Goal: Transaction & Acquisition: Purchase product/service

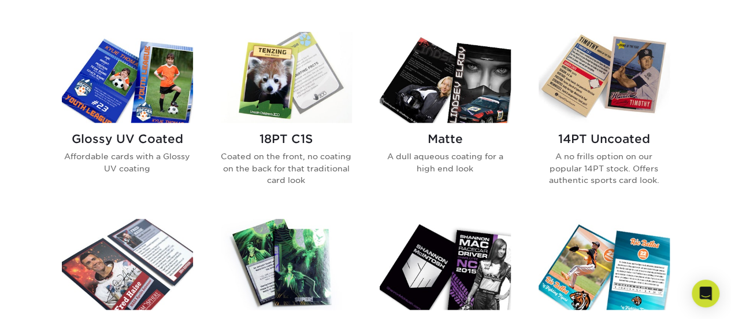
scroll to position [553, 0]
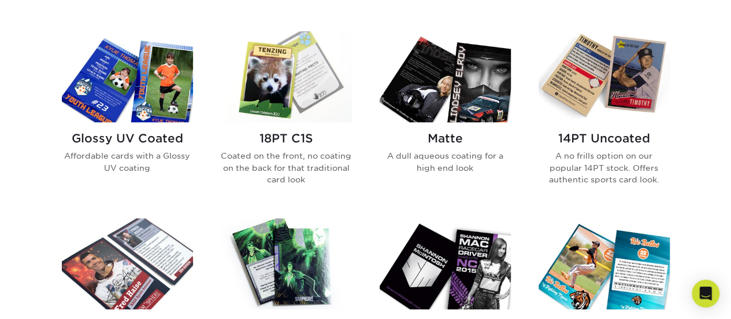
click at [156, 128] on div "Glossy UV Coated Affordable cards with a Glossy UV coating" at bounding box center [127, 157] width 131 height 70
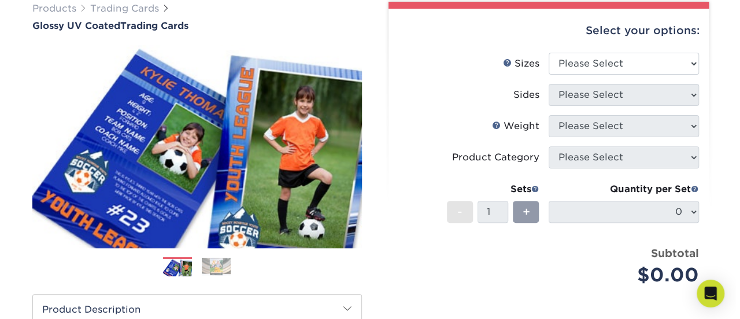
scroll to position [94, 0]
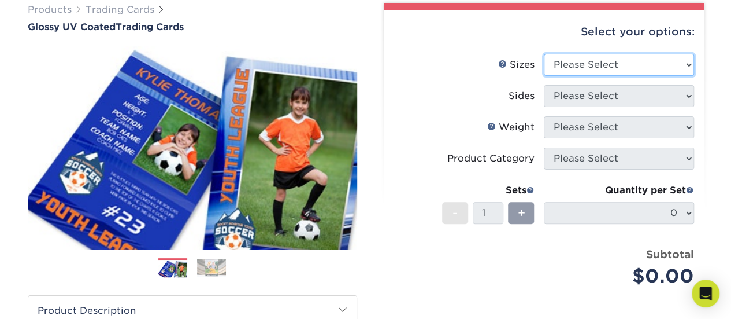
click at [597, 58] on select "Please Select 2.5" x 3.5"" at bounding box center [619, 65] width 150 height 22
select select "2.50x3.50"
click at [544, 54] on select "Please Select 2.5" x 3.5"" at bounding box center [619, 65] width 150 height 22
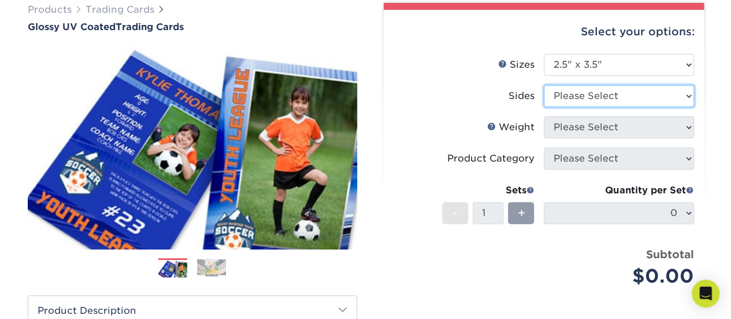
click at [600, 101] on select "Please Select Print Both Sides Print Front Only" at bounding box center [619, 96] width 150 height 22
select select "32d3c223-f82c-492b-b915-ba065a00862f"
click at [544, 85] on select "Please Select Print Both Sides Print Front Only" at bounding box center [619, 96] width 150 height 22
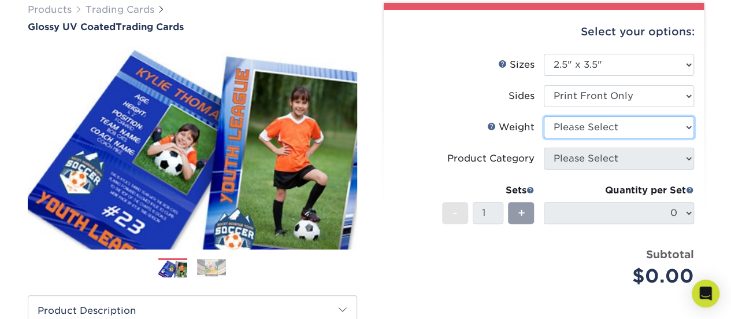
click at [605, 126] on select "Please Select 16PT 14PT 18PT C1S" at bounding box center [619, 127] width 150 height 22
select select "16PT"
click at [544, 116] on select "Please Select 16PT 14PT 18PT C1S" at bounding box center [619, 127] width 150 height 22
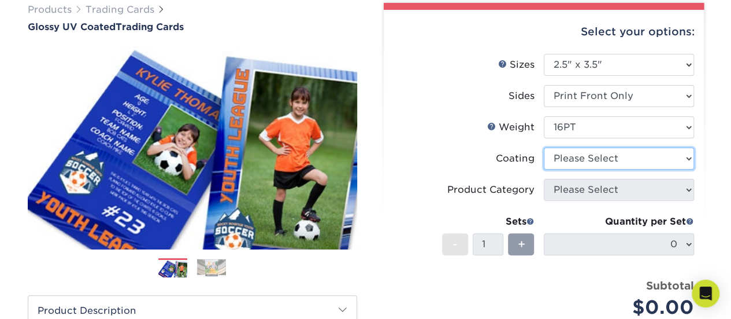
click at [597, 163] on select at bounding box center [619, 158] width 150 height 22
click at [544, 147] on select at bounding box center [619, 158] width 150 height 22
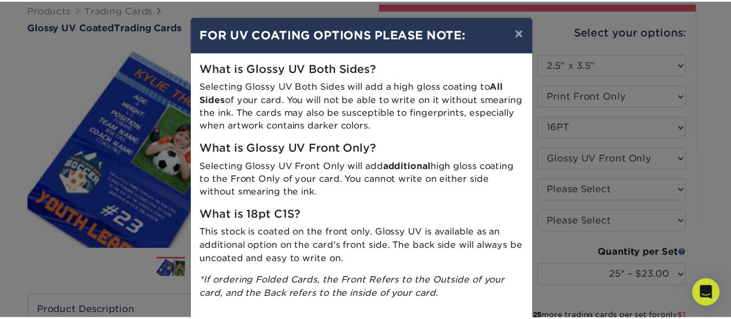
scroll to position [0, 0]
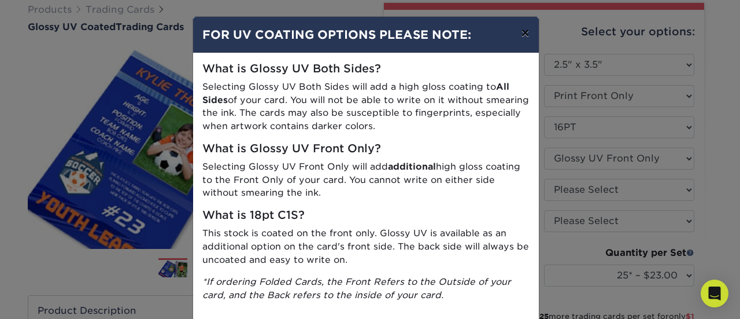
click at [520, 29] on button "×" at bounding box center [525, 33] width 27 height 32
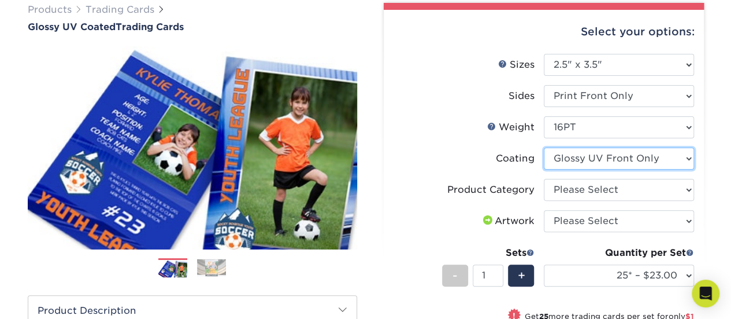
click at [574, 157] on select at bounding box center [619, 158] width 150 height 22
select select "-1"
click at [544, 147] on select at bounding box center [619, 158] width 150 height 22
select select
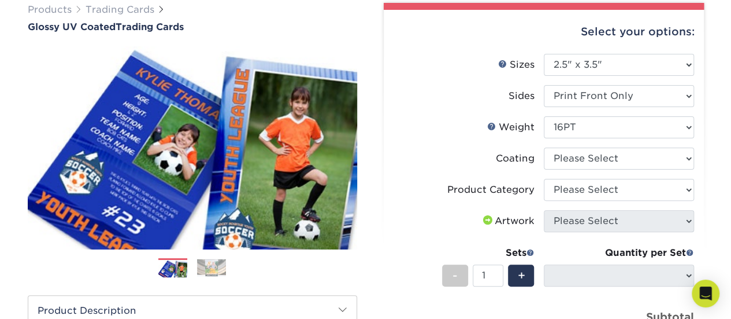
click at [582, 178] on li "Coating" at bounding box center [544, 162] width 301 height 31
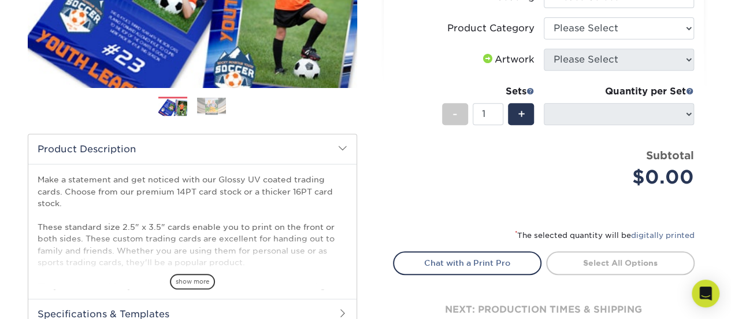
scroll to position [256, 0]
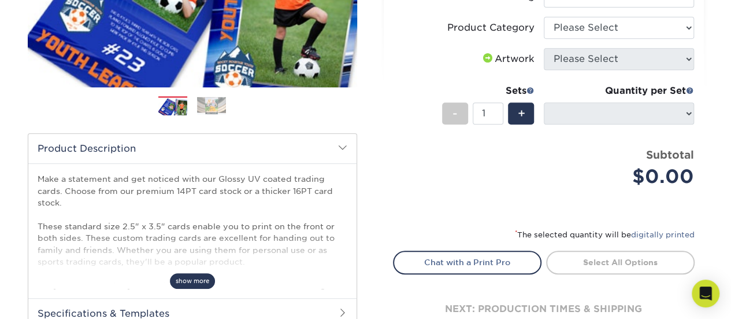
click at [184, 281] on span "show more" at bounding box center [192, 281] width 45 height 16
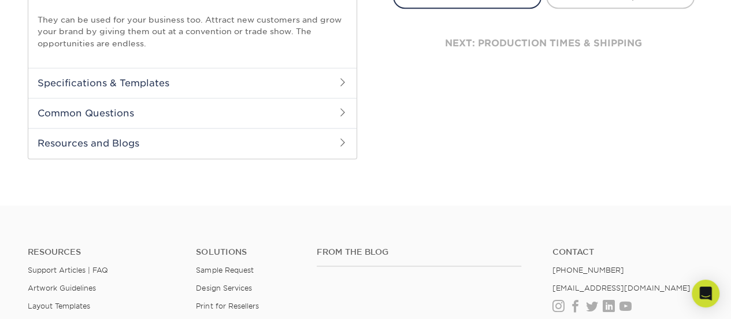
scroll to position [522, 0]
click at [228, 113] on h2 "Common Questions" at bounding box center [192, 112] width 328 height 30
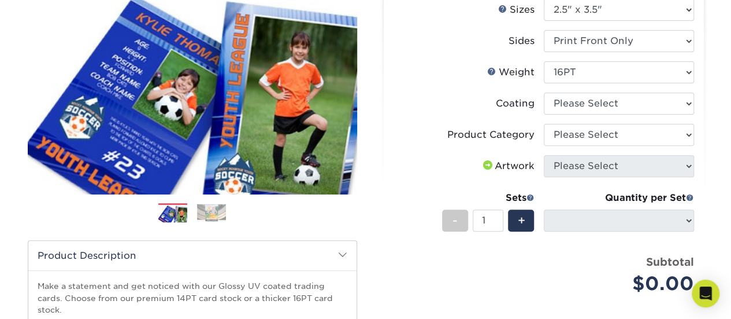
scroll to position [151, 0]
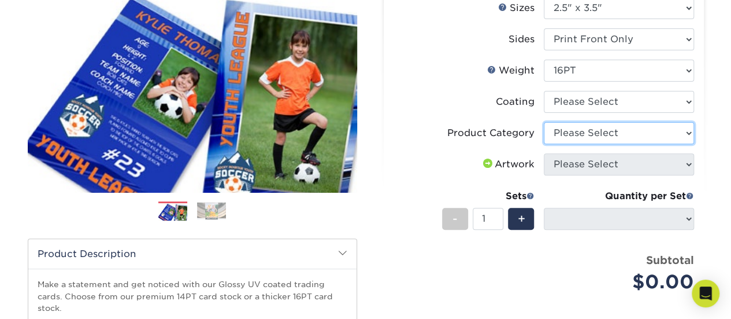
click at [600, 125] on select "Please Select Trading Cards" at bounding box center [619, 133] width 150 height 22
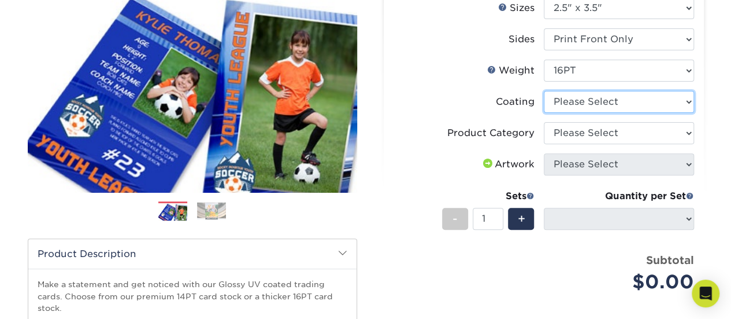
click at [600, 103] on select at bounding box center [619, 102] width 150 height 22
select select "1e8116af-acfc-44b1-83dc-8181aa338834"
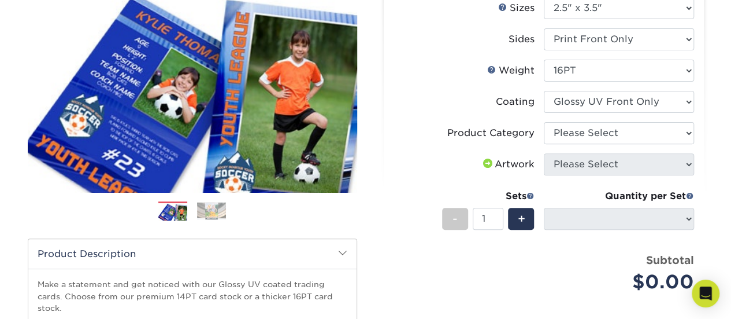
click at [544, 91] on select at bounding box center [619, 102] width 150 height 22
select select "-1"
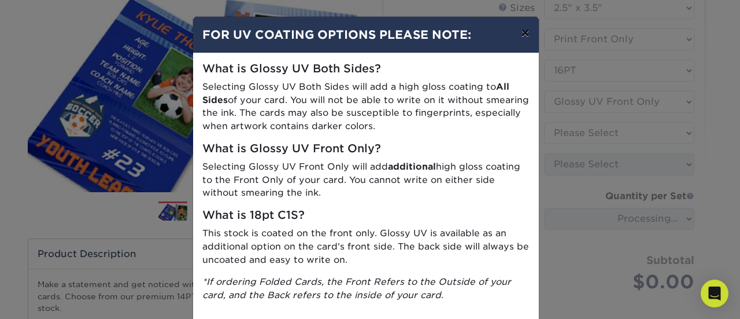
click at [520, 27] on button "×" at bounding box center [525, 33] width 27 height 32
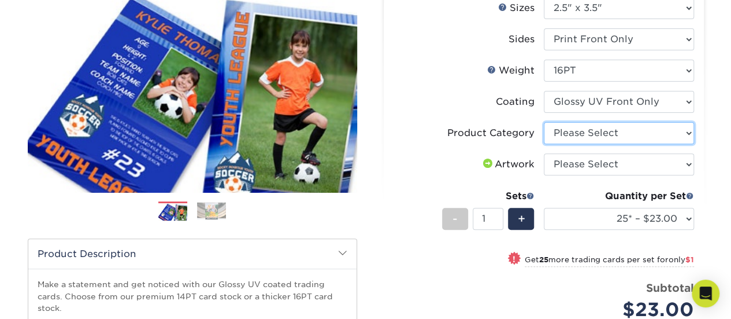
click at [596, 134] on select "Please Select Trading Cards" at bounding box center [619, 133] width 150 height 22
select select "c2f9bce9-36c2-409d-b101-c29d9d031e18"
click at [544, 122] on select "Please Select Trading Cards" at bounding box center [619, 133] width 150 height 22
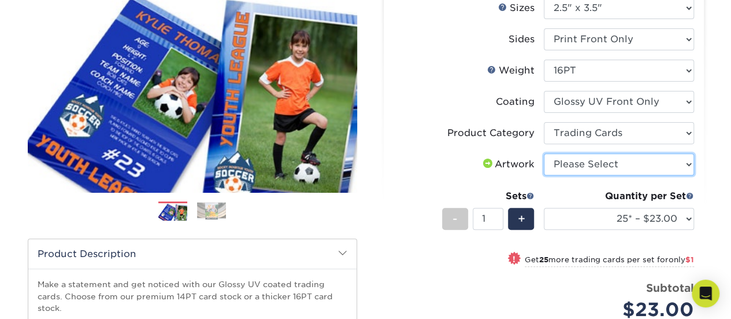
click at [604, 167] on select "Please Select I will upload files I need a design - $100" at bounding box center [619, 164] width 150 height 22
select select "upload"
click at [544, 153] on select "Please Select I will upload files I need a design - $100" at bounding box center [619, 164] width 150 height 22
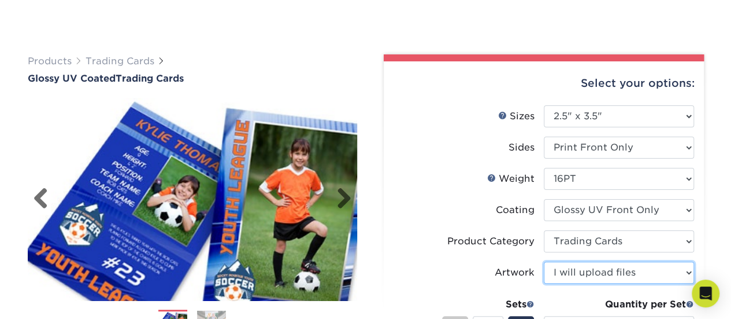
scroll to position [0, 0]
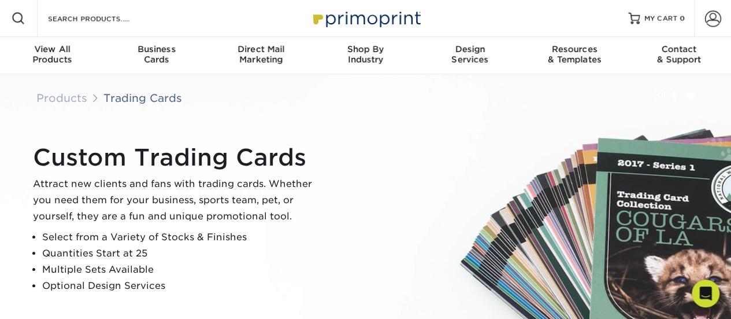
click at [370, 119] on div "Custom Trading Cards Attract new clients and fans with trading cards. Whether y…" at bounding box center [366, 218] width 694 height 289
